Goal: Information Seeking & Learning: Learn about a topic

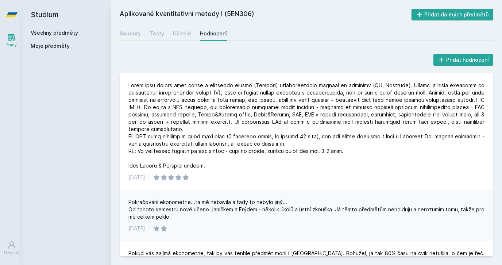
click at [55, 32] on link "Všechny předměty" at bounding box center [54, 33] width 47 height 6
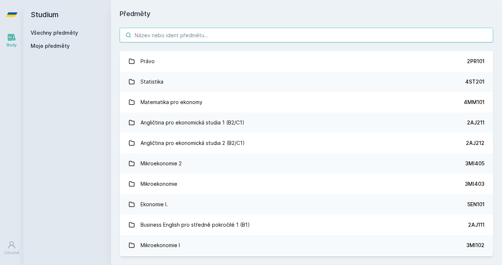
click at [183, 34] on input "search" at bounding box center [307, 35] width 374 height 15
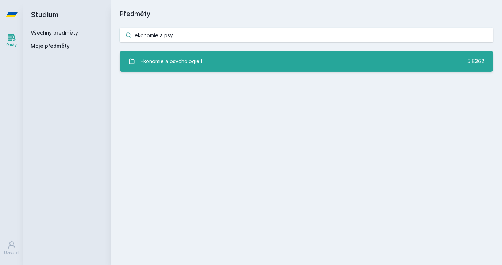
type input "ekonomie a psy"
click at [200, 56] on div "Ekonomie a psychologie I" at bounding box center [172, 61] width 62 height 15
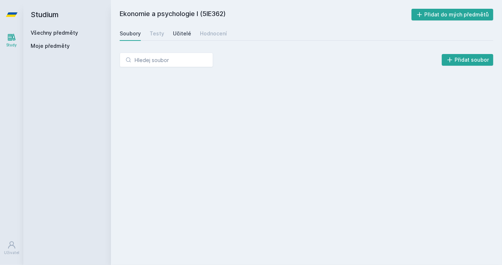
click at [173, 34] on div "Učitelé" at bounding box center [182, 33] width 18 height 7
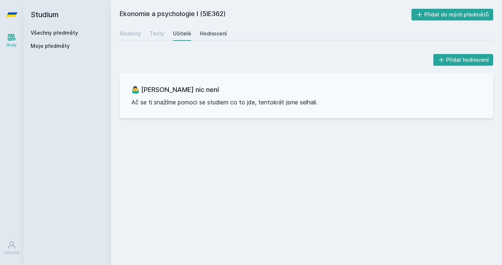
click at [206, 32] on div "Hodnocení" at bounding box center [213, 33] width 27 height 7
